Goal: Task Accomplishment & Management: Complete application form

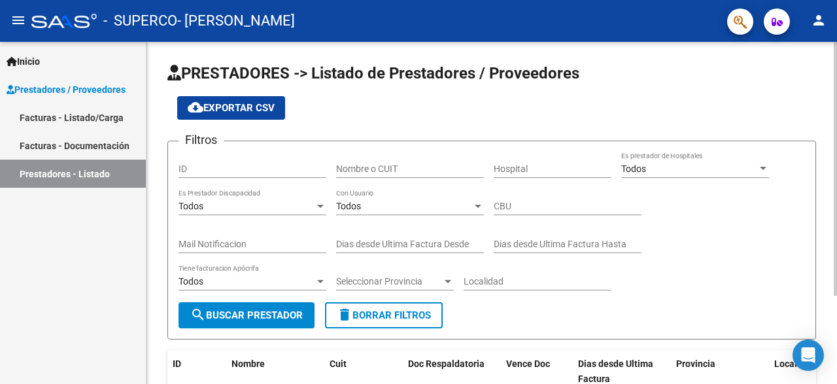
scroll to position [118, 0]
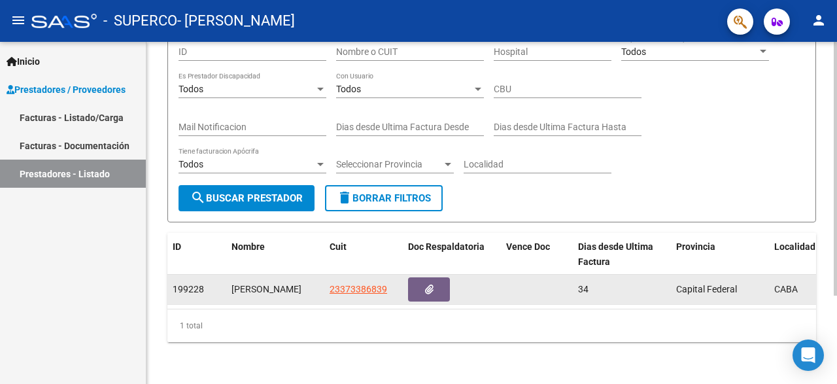
click at [704, 290] on span "Capital Federal" at bounding box center [706, 289] width 61 height 10
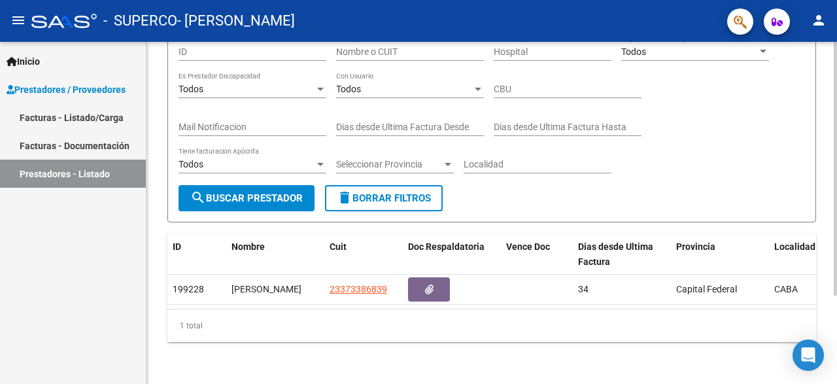
scroll to position [0, 0]
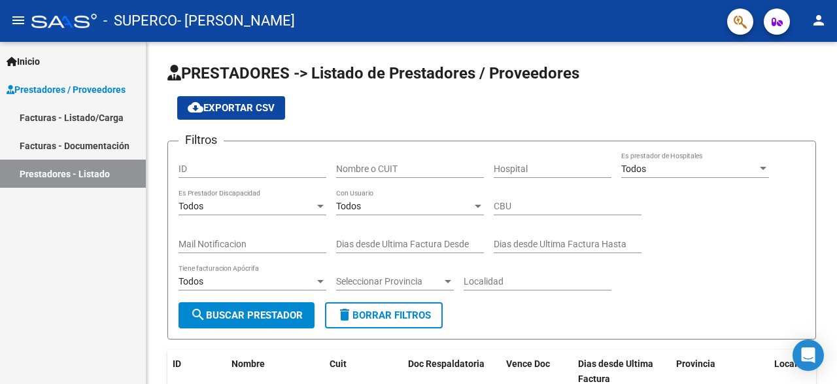
click at [99, 120] on link "Facturas - Listado/Carga" at bounding box center [73, 117] width 146 height 28
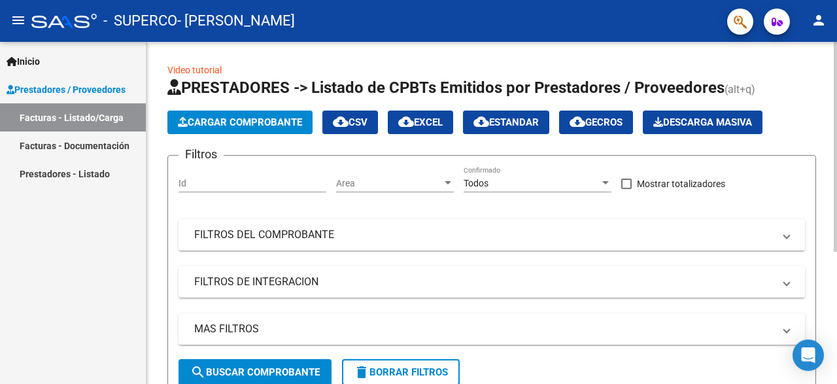
click at [287, 125] on span "Cargar Comprobante" at bounding box center [240, 122] width 124 height 12
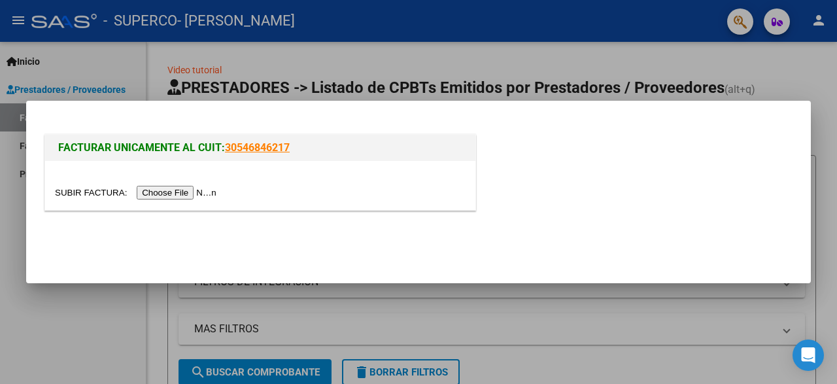
click at [97, 193] on input "file" at bounding box center [137, 193] width 165 height 14
click at [256, 75] on div at bounding box center [418, 192] width 837 height 384
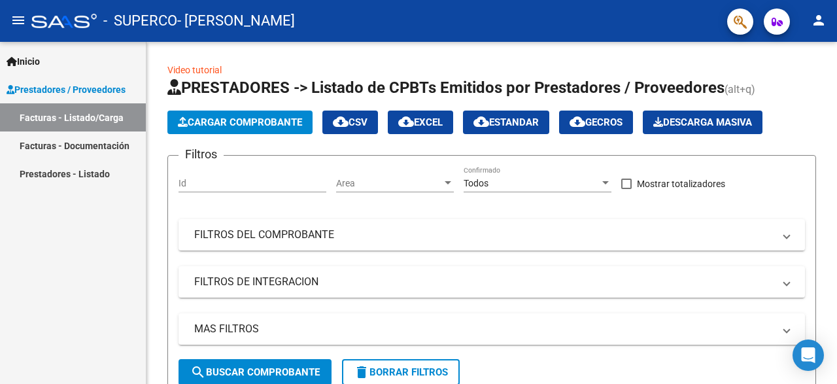
click at [96, 154] on link "Facturas - Documentación" at bounding box center [73, 145] width 146 height 28
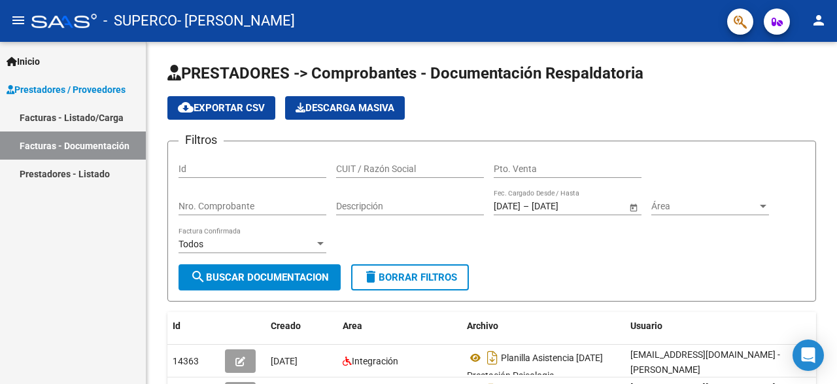
click at [107, 122] on link "Facturas - Listado/Carga" at bounding box center [73, 117] width 146 height 28
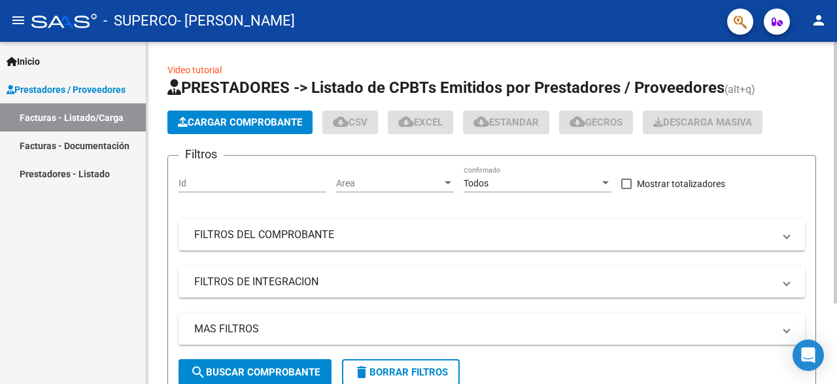
click at [278, 124] on span "Cargar Comprobante" at bounding box center [240, 122] width 124 height 12
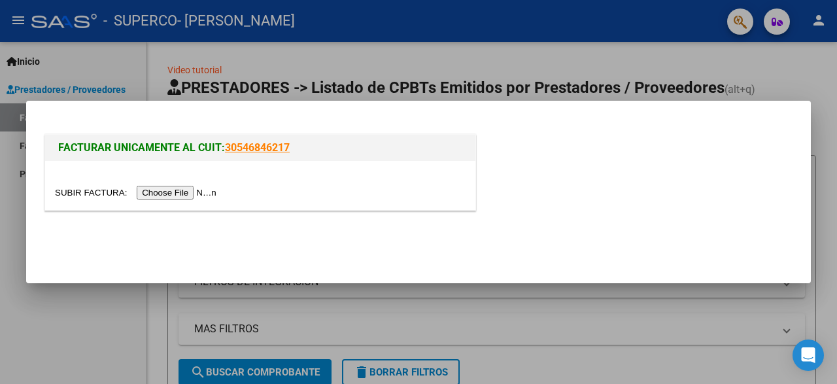
click at [95, 192] on input "file" at bounding box center [137, 193] width 165 height 14
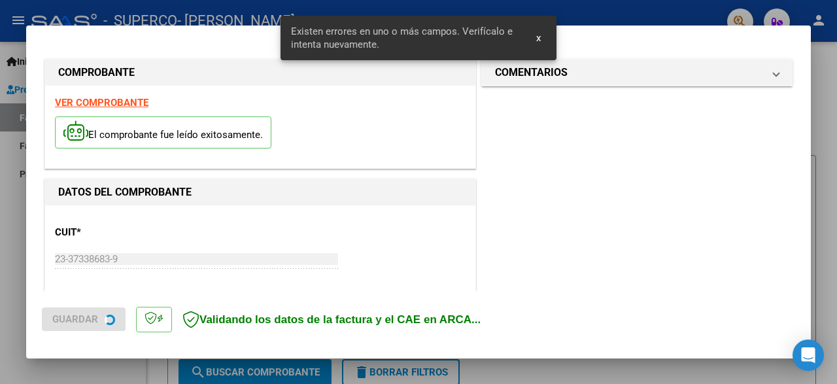
scroll to position [306, 0]
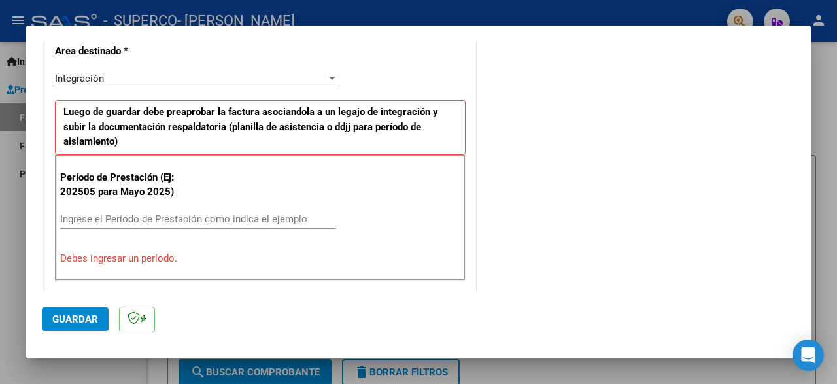
click at [205, 213] on input "Ingrese el Período de Prestación como indica el ejemplo" at bounding box center [198, 219] width 276 height 12
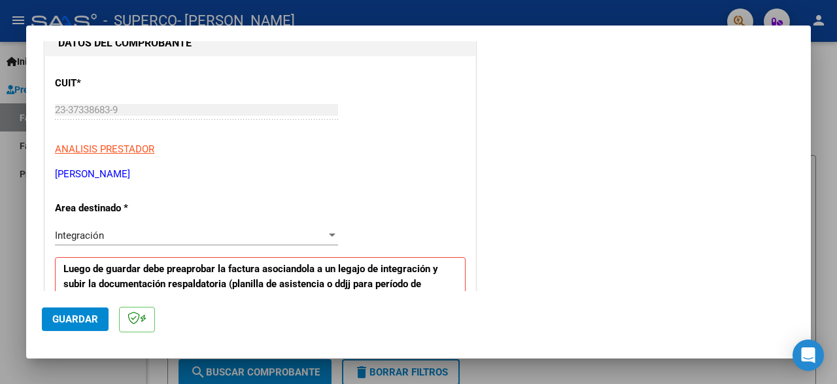
scroll to position [165, 0]
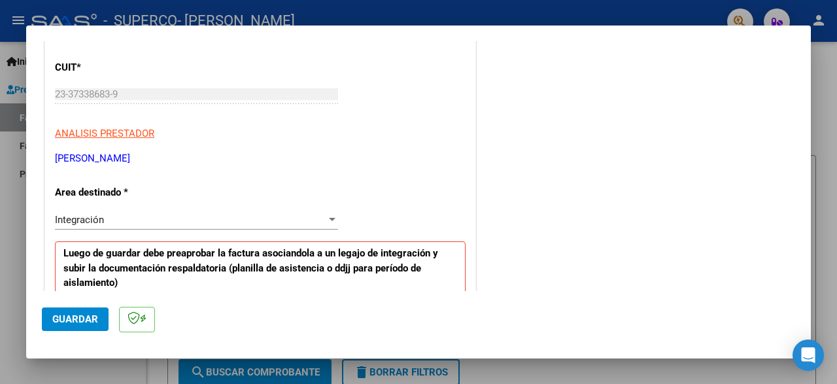
type input "202508"
click at [273, 216] on div "Integración" at bounding box center [190, 220] width 271 height 12
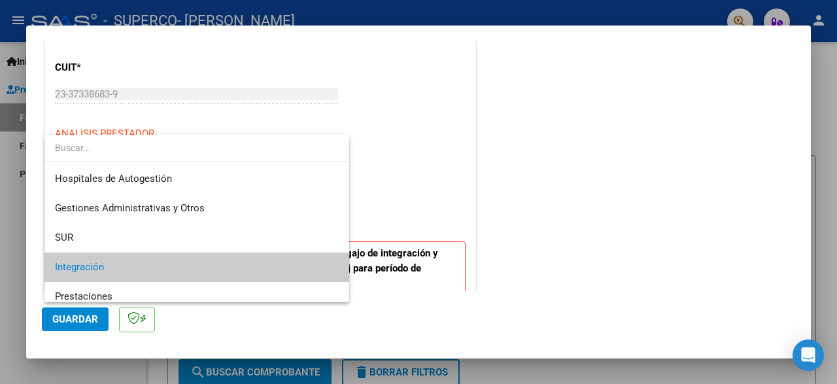
scroll to position [71, 0]
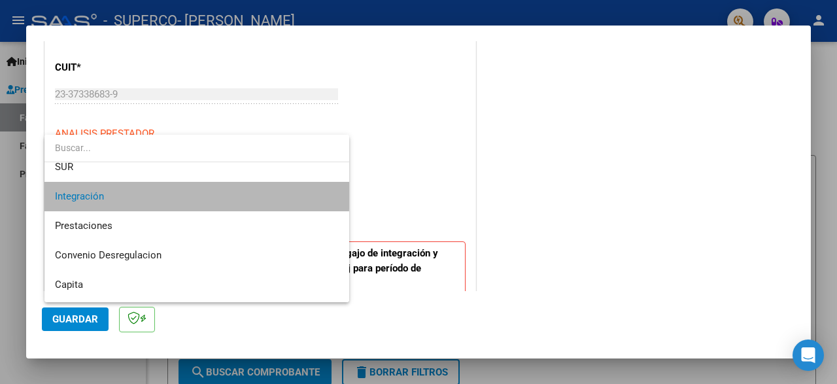
click at [181, 194] on span "Integración" at bounding box center [197, 196] width 284 height 29
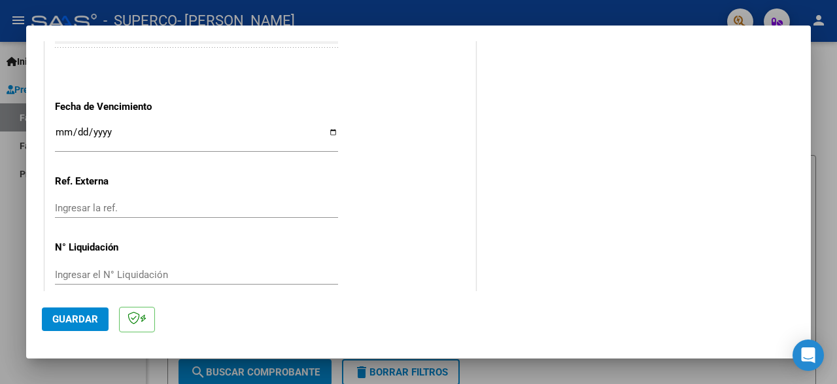
scroll to position [771, 0]
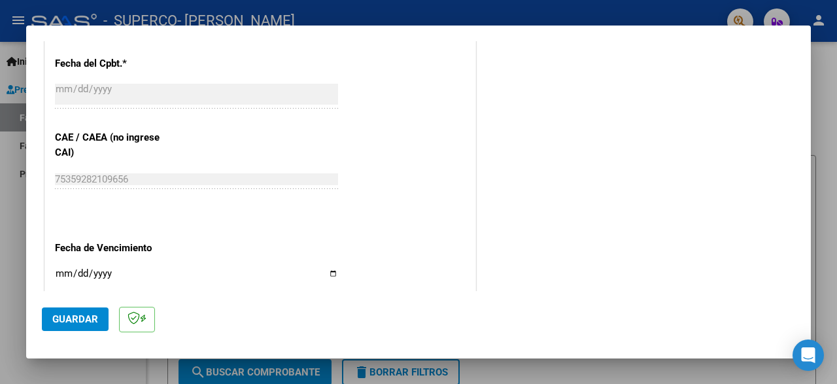
click at [330, 268] on input "Ingresar la fecha" at bounding box center [196, 278] width 283 height 21
click at [328, 268] on input "[DATE]" at bounding box center [196, 278] width 283 height 21
type input "[DATE]"
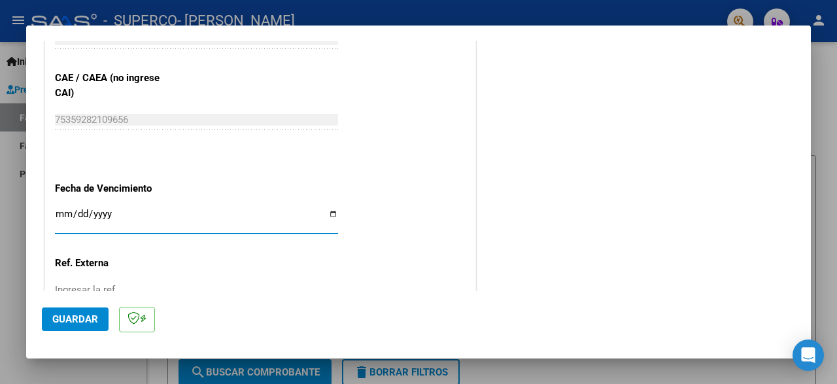
scroll to position [841, 0]
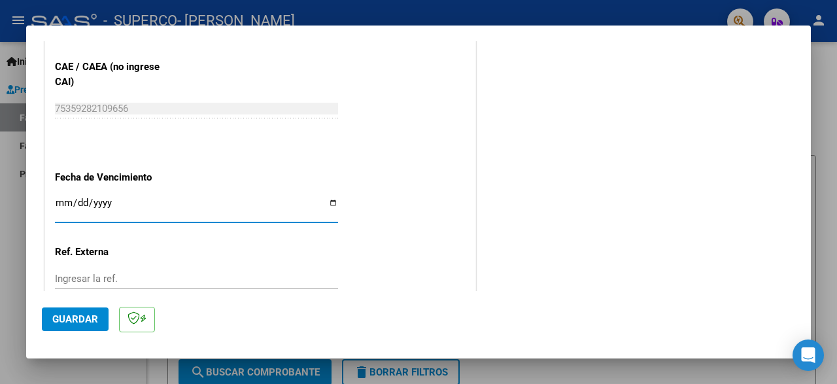
click at [92, 315] on span "Guardar" at bounding box center [75, 319] width 46 height 12
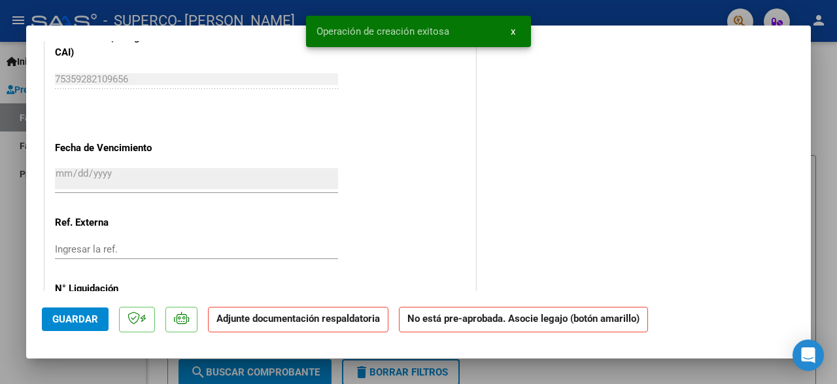
scroll to position [0, 0]
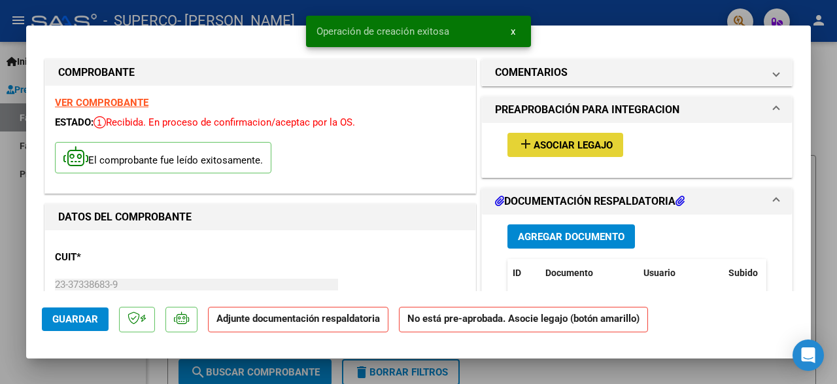
click at [558, 137] on button "add Asociar Legajo" at bounding box center [565, 145] width 116 height 24
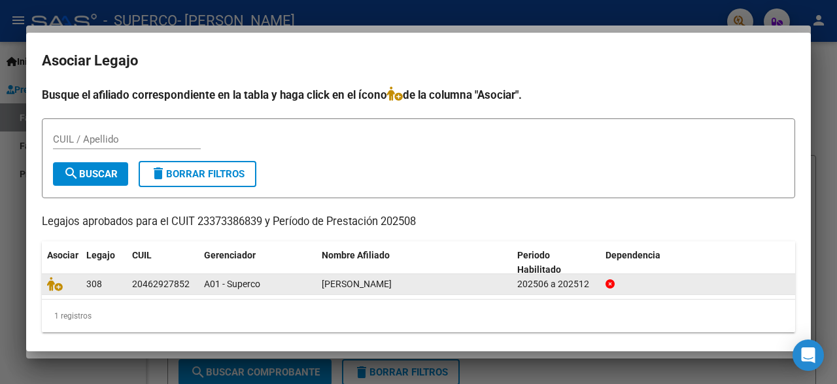
click at [430, 280] on div "[PERSON_NAME]" at bounding box center [414, 284] width 185 height 15
click at [392, 284] on span "[PERSON_NAME]" at bounding box center [357, 284] width 70 height 10
click at [242, 279] on span "A01 - Superco" at bounding box center [232, 284] width 56 height 10
click at [48, 282] on icon at bounding box center [55, 284] width 16 height 14
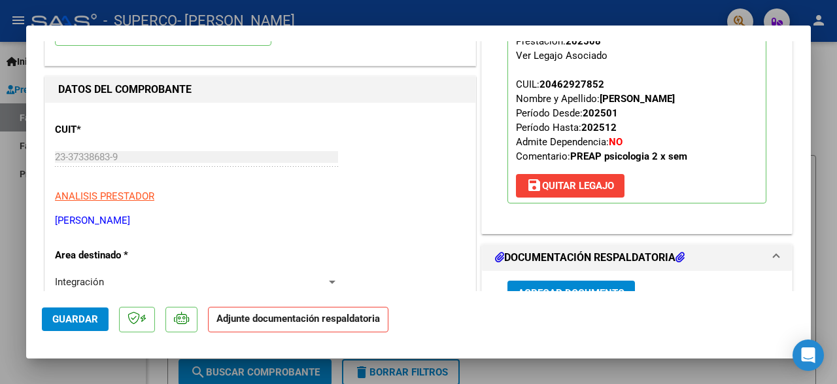
scroll to position [141, 0]
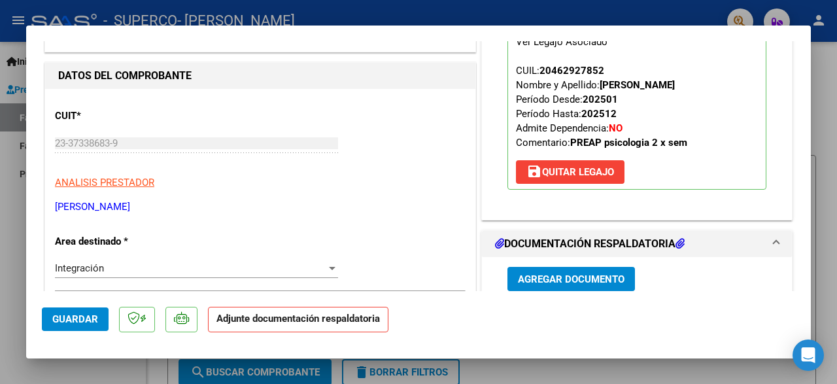
click at [568, 278] on span "Agregar Documento" at bounding box center [571, 279] width 107 height 12
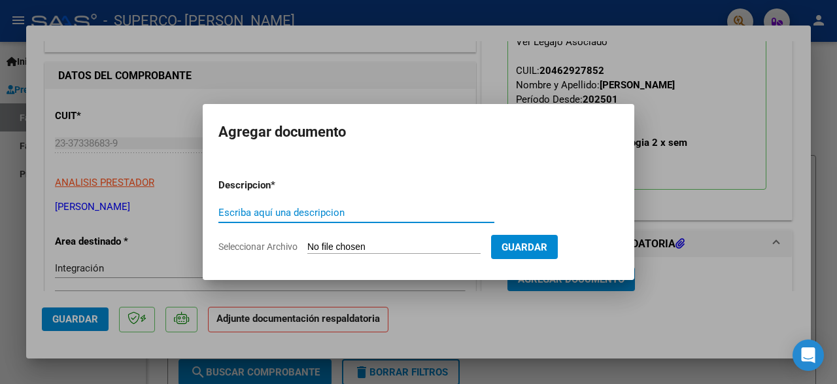
click at [313, 216] on input "Escriba aquí una descripcion" at bounding box center [356, 213] width 276 height 12
type input "Planilla asistencia [PERSON_NAME][DATE]"
click at [341, 246] on input "Seleccionar Archivo" at bounding box center [393, 247] width 173 height 12
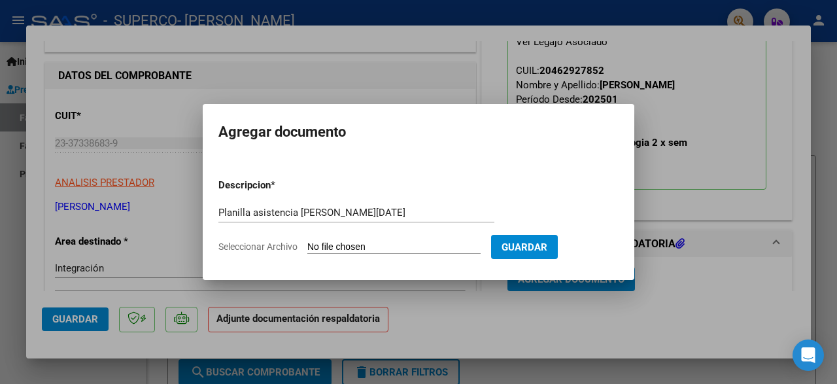
type input "C:\fakepath\CamScanner [DATE] 22.05.pdf"
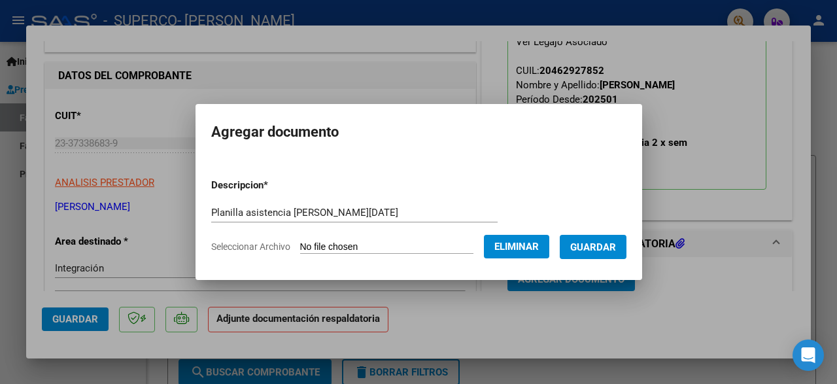
click at [616, 244] on span "Guardar" at bounding box center [593, 247] width 46 height 12
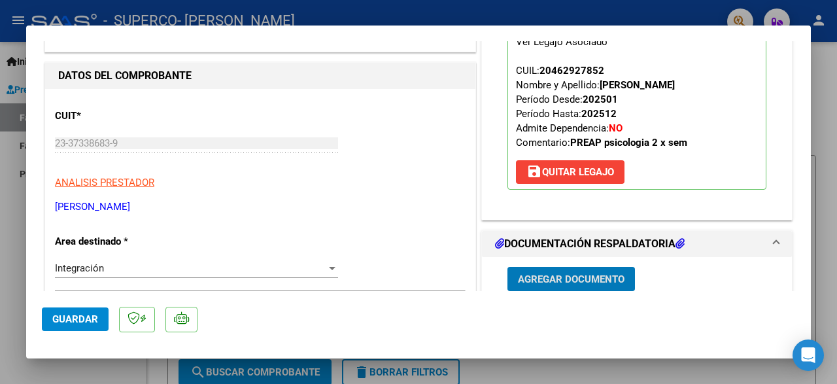
scroll to position [0, 0]
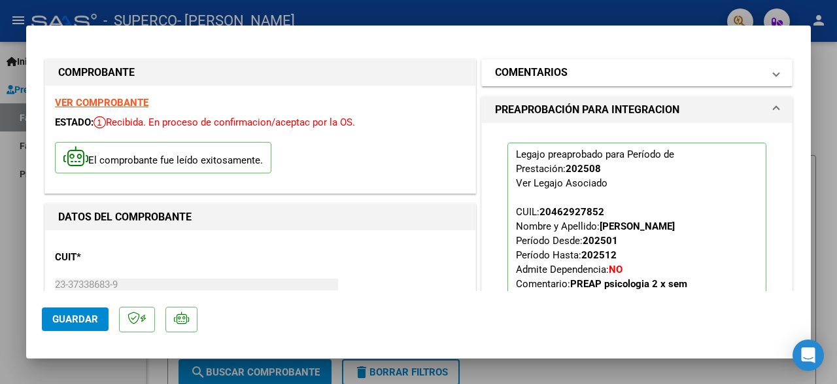
click at [649, 78] on mat-panel-title "COMENTARIOS" at bounding box center [629, 73] width 268 height 16
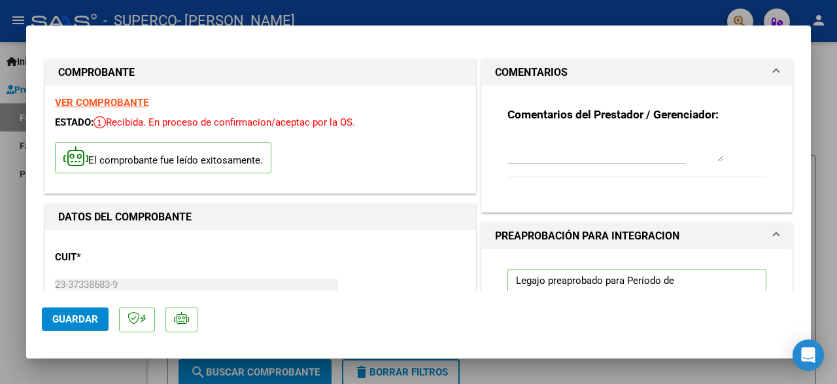
click at [649, 78] on mat-panel-title "COMENTARIOS" at bounding box center [629, 73] width 268 height 16
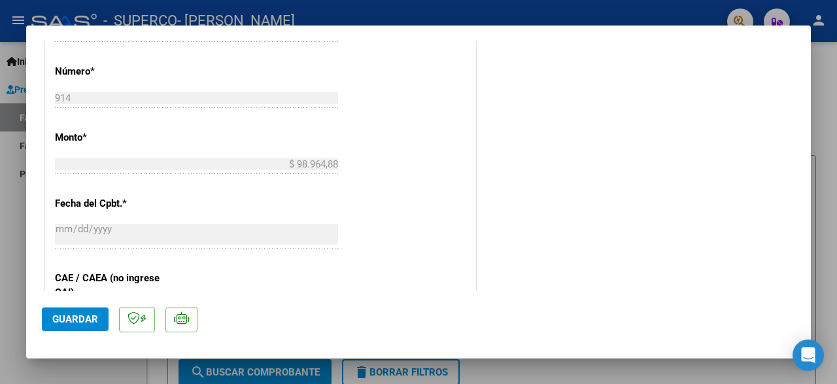
scroll to position [918, 0]
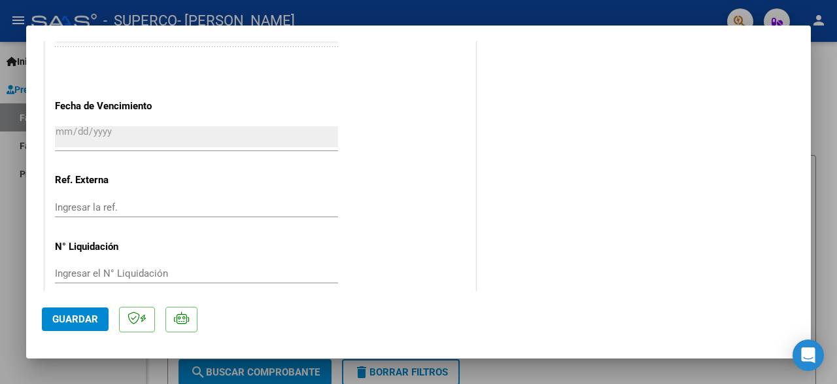
click at [67, 322] on span "Guardar" at bounding box center [75, 319] width 46 height 12
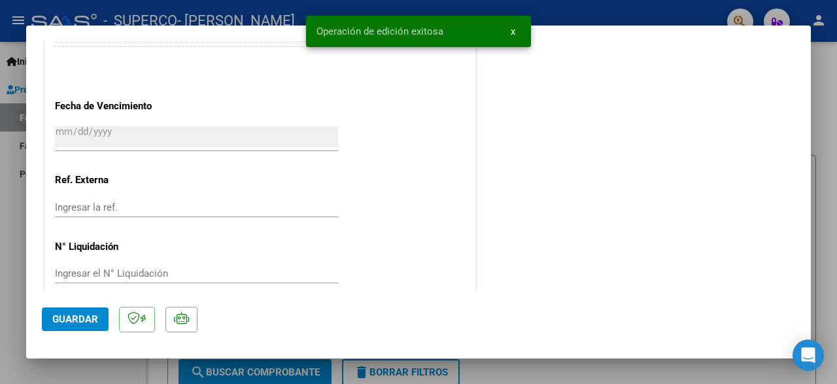
click at [817, 84] on div at bounding box center [418, 192] width 837 height 384
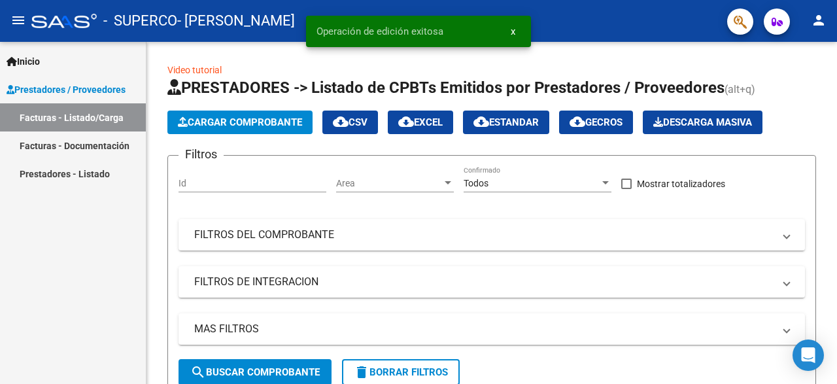
click at [71, 158] on link "Facturas - Documentación" at bounding box center [73, 145] width 146 height 28
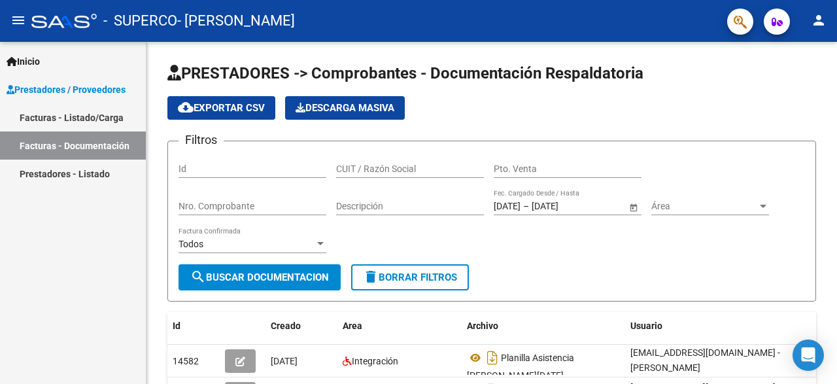
click at [52, 172] on link "Prestadores - Listado" at bounding box center [73, 174] width 146 height 28
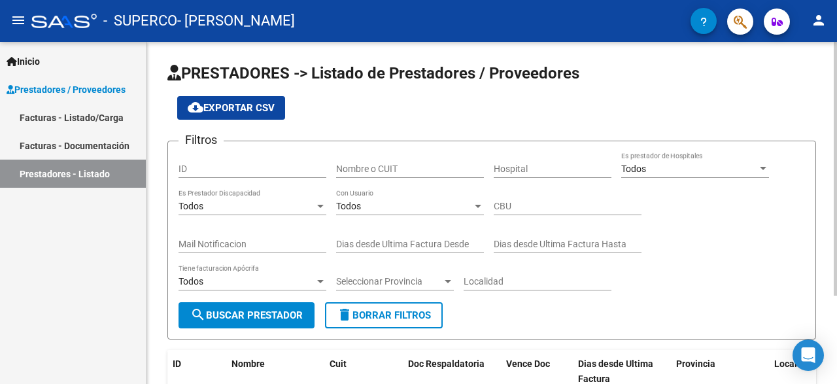
scroll to position [88, 0]
